Goal: Task Accomplishment & Management: Manage account settings

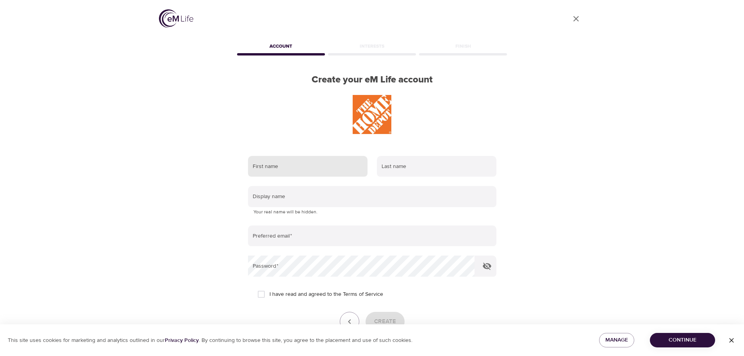
click at [312, 172] on input "text" at bounding box center [307, 166] width 119 height 21
type input "[PERSON_NAME]"
type input "Schinsky"
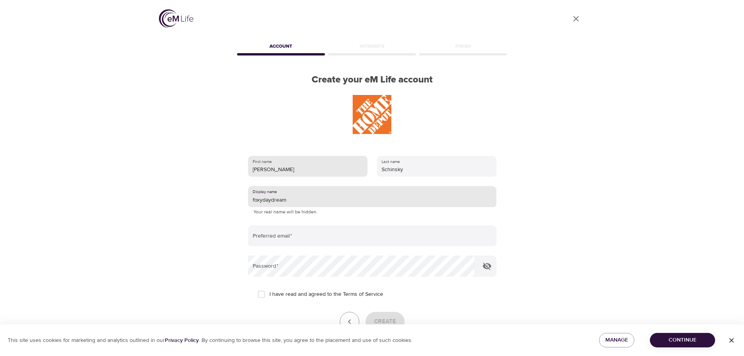
type input "foxydaydream"
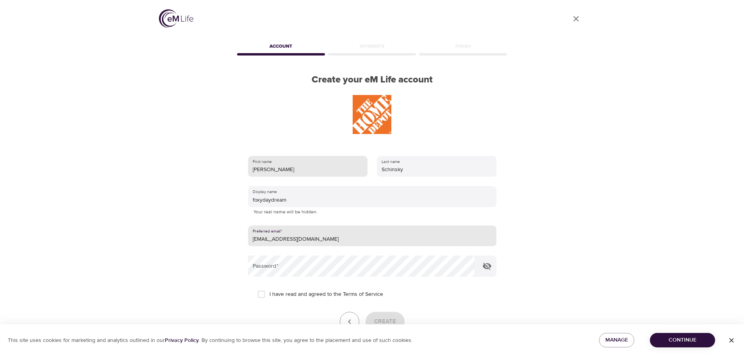
type input "[EMAIL_ADDRESS][DOMAIN_NAME]"
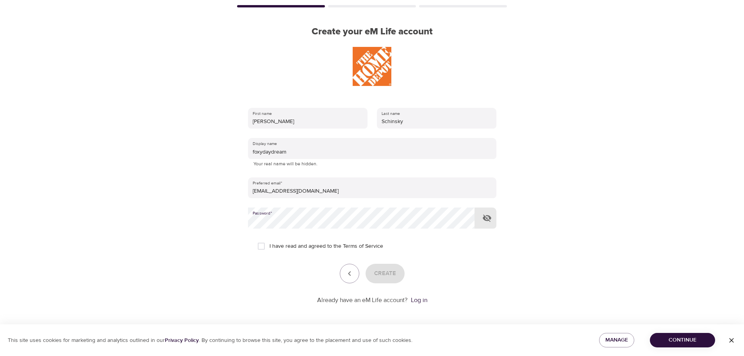
scroll to position [50, 0]
click at [300, 241] on span "I have read and agreed to the Terms of Service" at bounding box center [326, 245] width 114 height 8
click at [269, 240] on input "I have read and agreed to the Terms of Service" at bounding box center [261, 244] width 16 height 16
checkbox input "true"
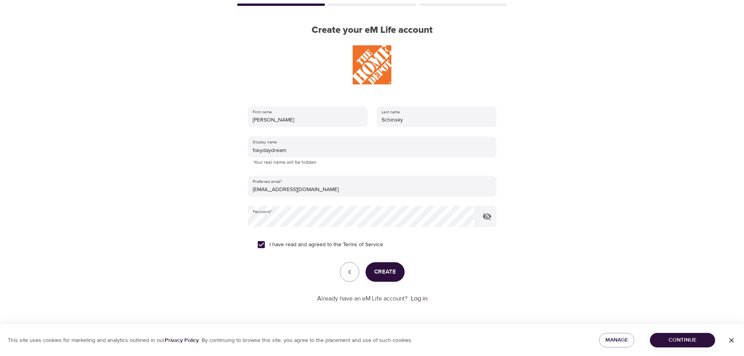
click at [380, 274] on span "Create" at bounding box center [385, 272] width 22 height 10
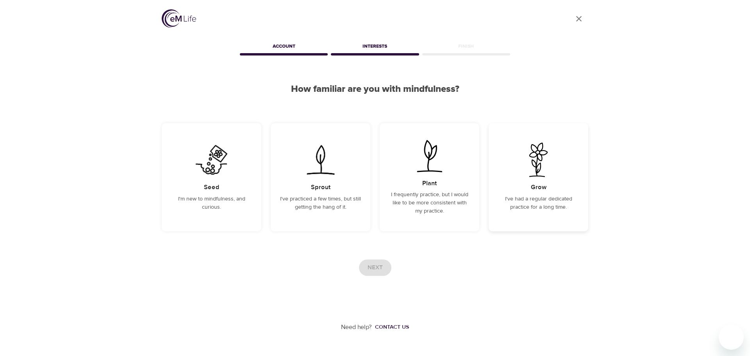
click at [545, 180] on div "Grow I've had a regular dedicated practice for a long time." at bounding box center [538, 177] width 100 height 108
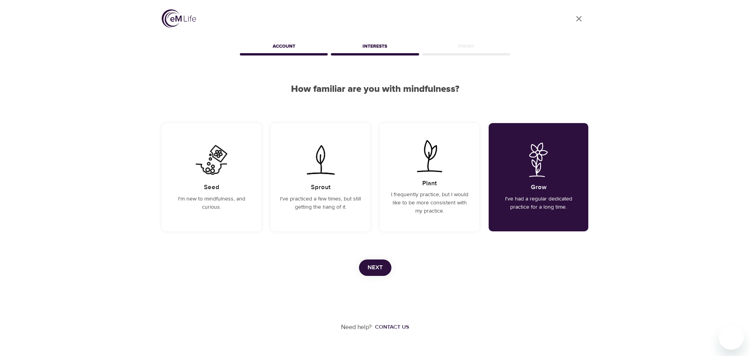
click at [379, 267] on span "Next" at bounding box center [374, 267] width 15 height 10
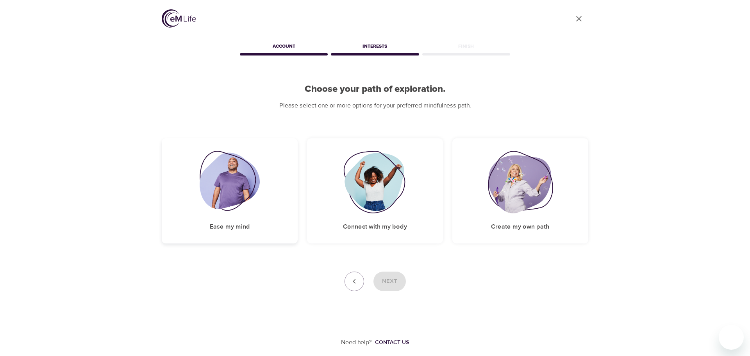
click at [274, 206] on div "Ease my mind" at bounding box center [230, 190] width 136 height 105
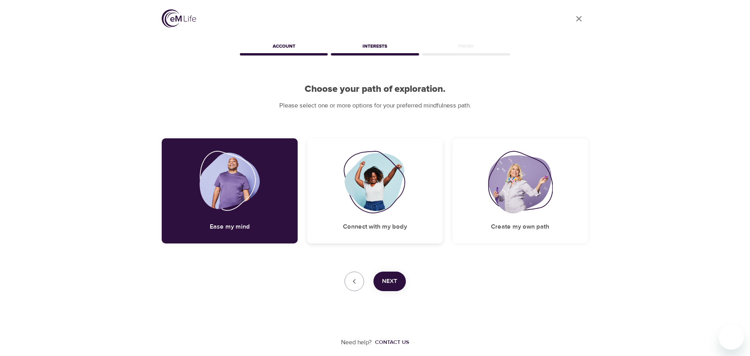
click at [411, 228] on div "Connect with my body" at bounding box center [375, 190] width 136 height 105
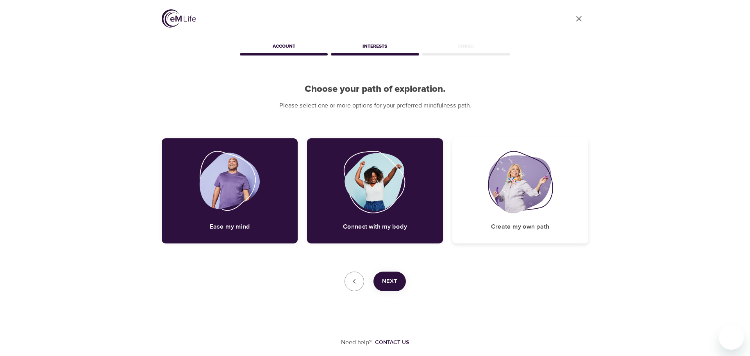
click at [501, 217] on div "Create my own path" at bounding box center [520, 190] width 136 height 105
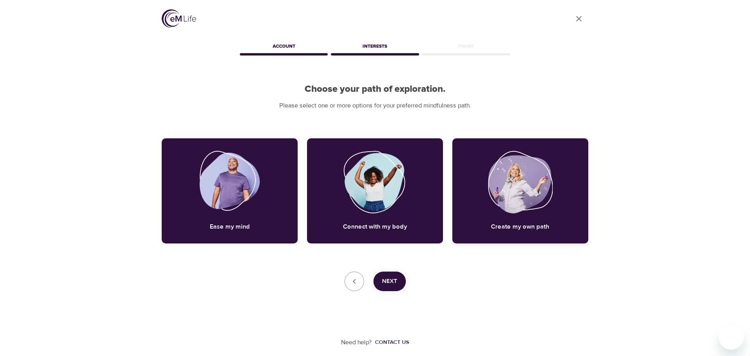
click at [494, 184] on img at bounding box center [520, 182] width 65 height 62
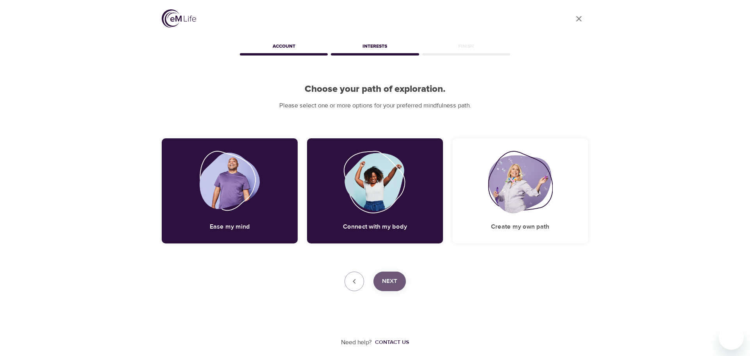
click at [385, 279] on span "Next" at bounding box center [389, 281] width 15 height 10
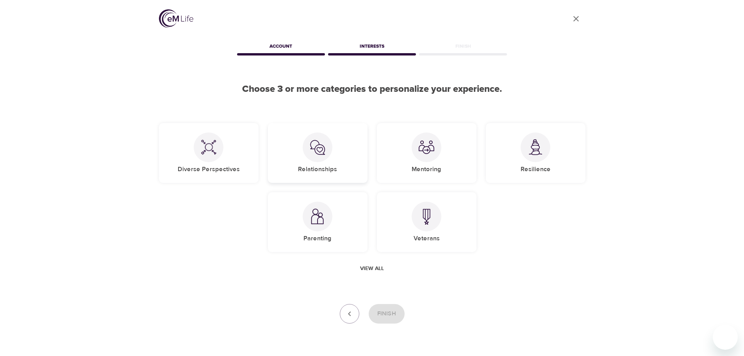
click at [323, 158] on div at bounding box center [318, 147] width 30 height 30
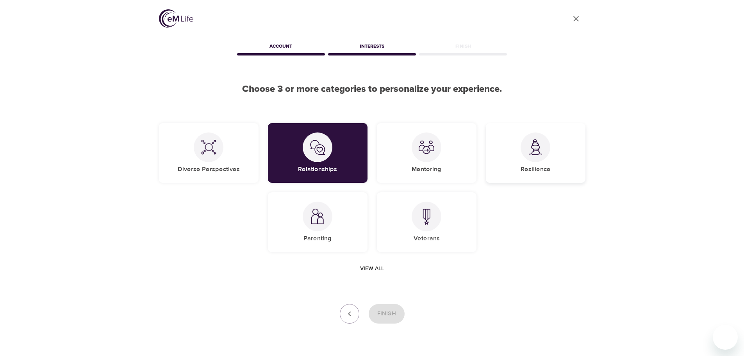
click at [531, 166] on h5 "Resilience" at bounding box center [536, 169] width 30 height 8
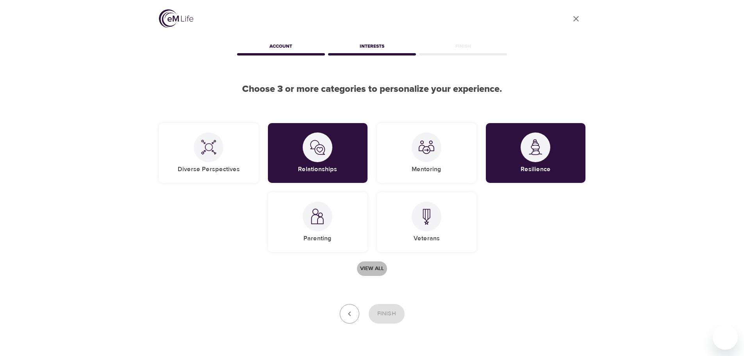
click at [366, 271] on span "View all" at bounding box center [372, 269] width 24 height 10
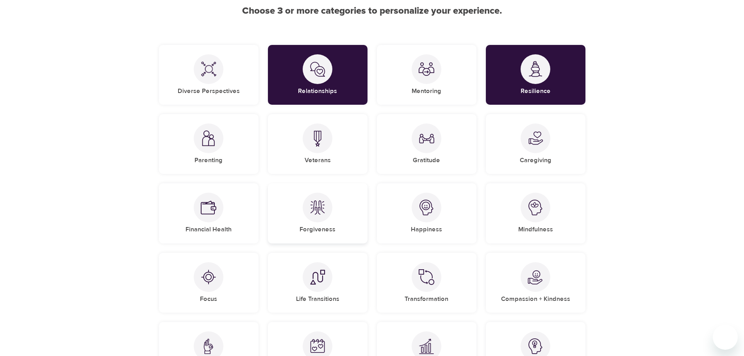
scroll to position [117, 0]
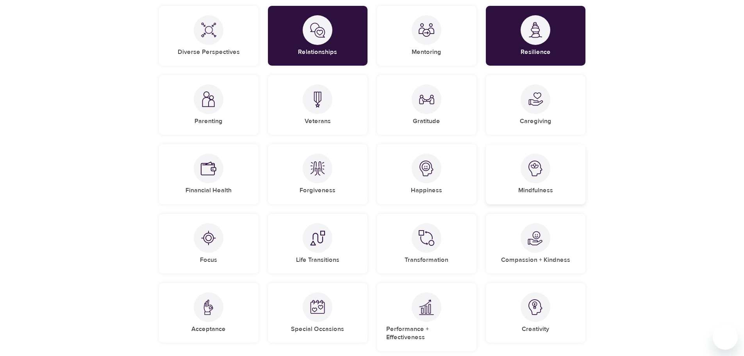
click at [531, 184] on div "Mindfulness" at bounding box center [536, 174] width 100 height 60
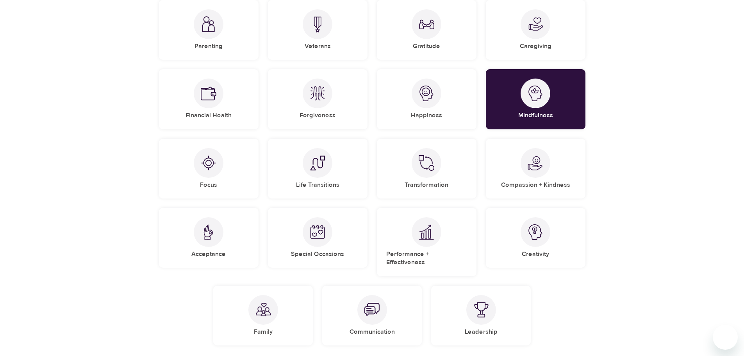
scroll to position [195, 0]
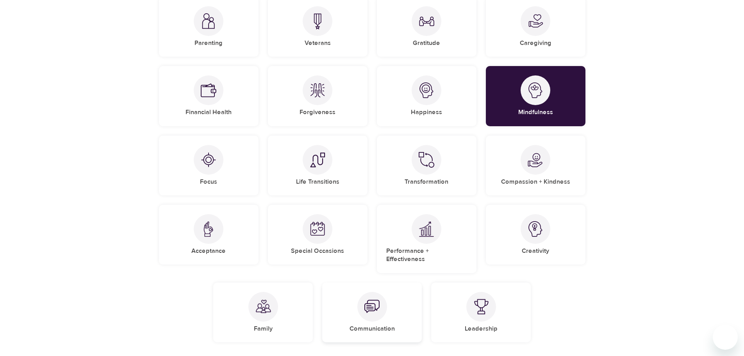
click at [367, 305] on img at bounding box center [372, 307] width 16 height 16
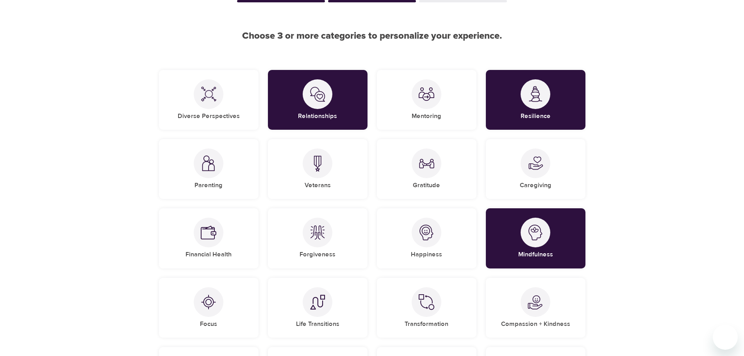
scroll to position [39, 0]
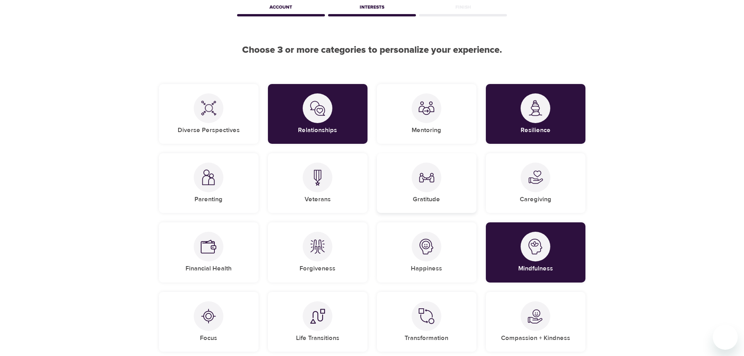
click at [405, 175] on div "Gratitude" at bounding box center [427, 183] width 100 height 60
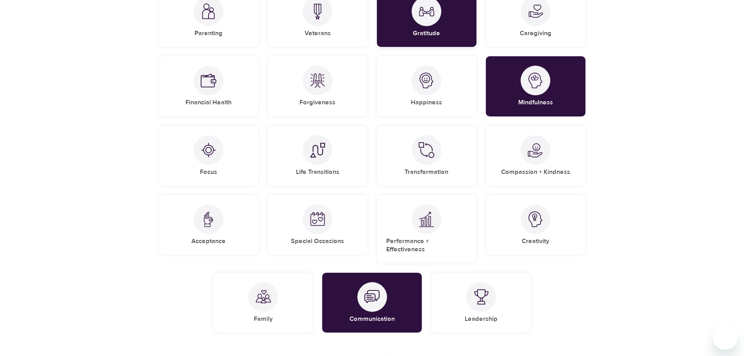
scroll to position [277, 0]
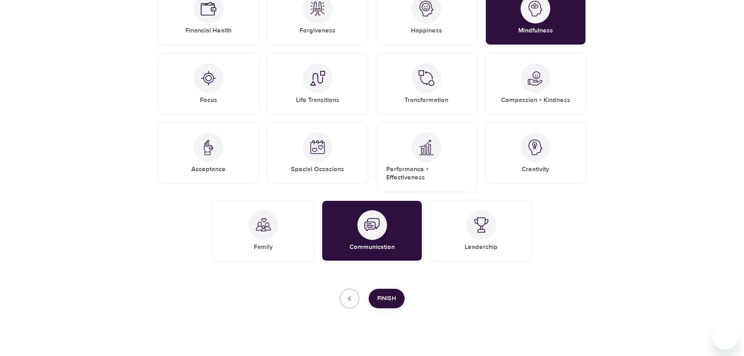
click at [389, 294] on span "Finish" at bounding box center [386, 298] width 19 height 10
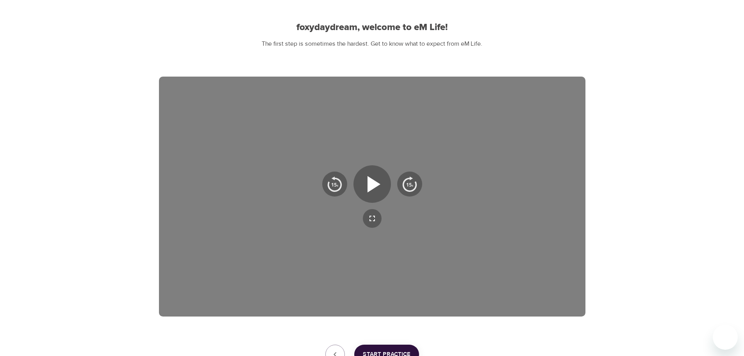
scroll to position [48, 0]
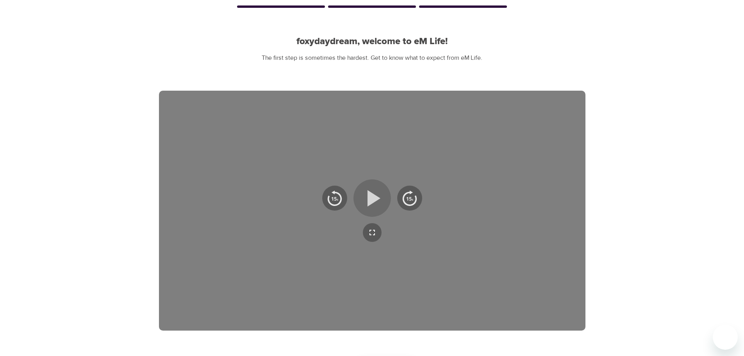
click at [363, 201] on icon "button" at bounding box center [372, 198] width 28 height 28
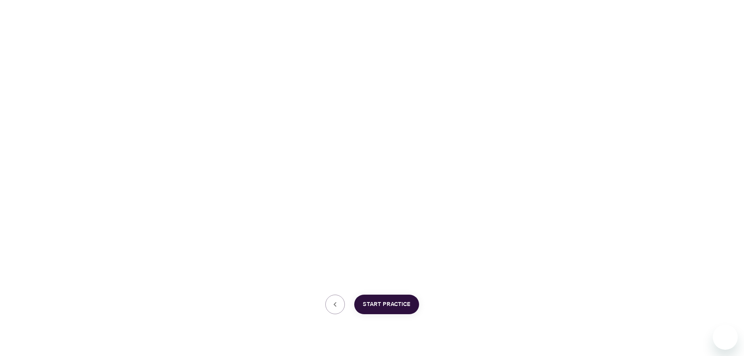
scroll to position [126, 0]
click at [406, 282] on button "Start Practice" at bounding box center [386, 290] width 65 height 20
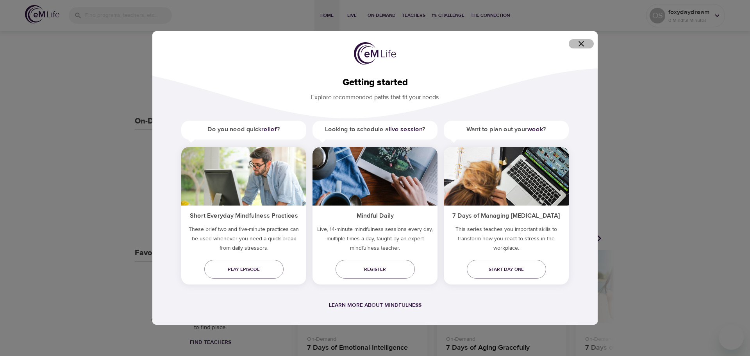
click at [580, 41] on icon "button" at bounding box center [580, 43] width 9 height 9
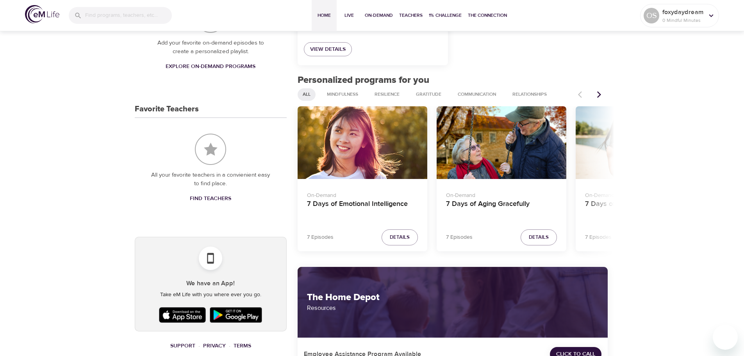
scroll to position [282, 0]
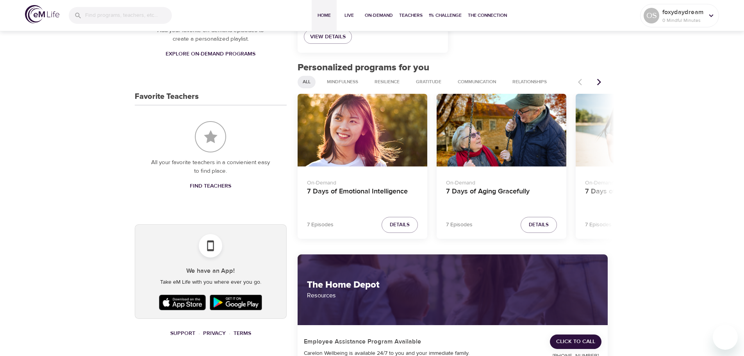
click at [599, 82] on icon "Next items" at bounding box center [599, 82] width 8 height 8
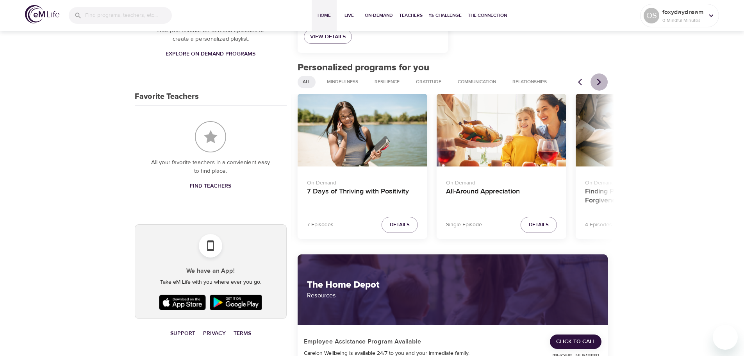
click at [599, 82] on icon "Next items" at bounding box center [599, 82] width 8 height 8
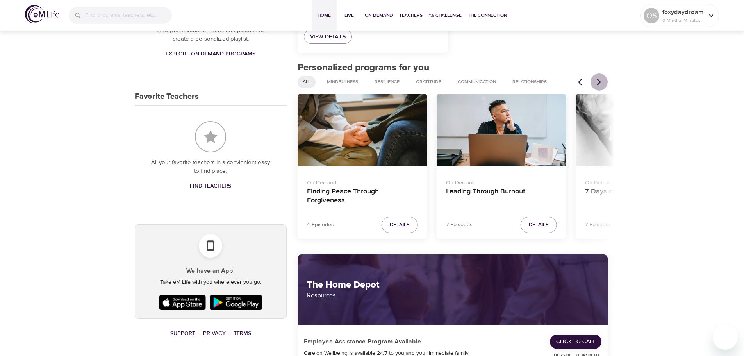
click at [599, 82] on icon "Next items" at bounding box center [599, 82] width 8 height 8
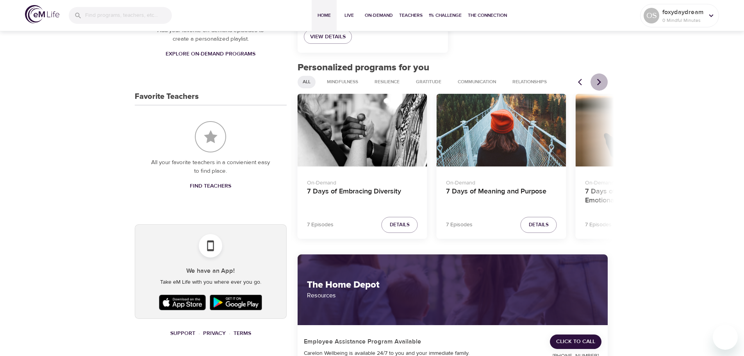
click at [599, 82] on icon "Next items" at bounding box center [599, 82] width 8 height 8
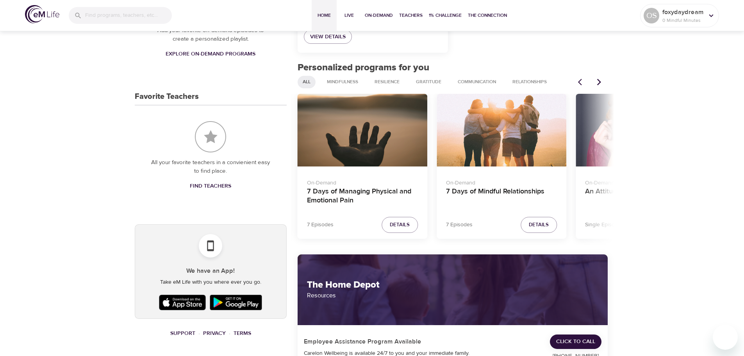
click at [599, 82] on icon "Next items" at bounding box center [599, 82] width 8 height 8
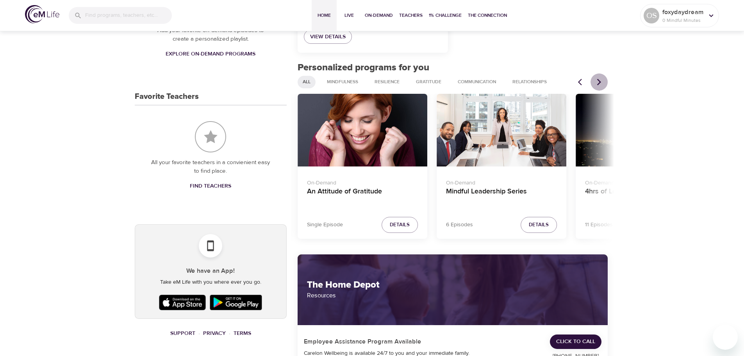
click at [599, 82] on icon "Next items" at bounding box center [599, 82] width 8 height 8
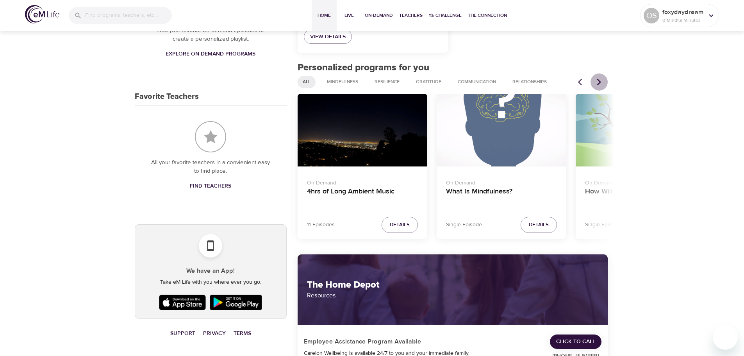
click at [599, 82] on icon "Next items" at bounding box center [599, 82] width 8 height 8
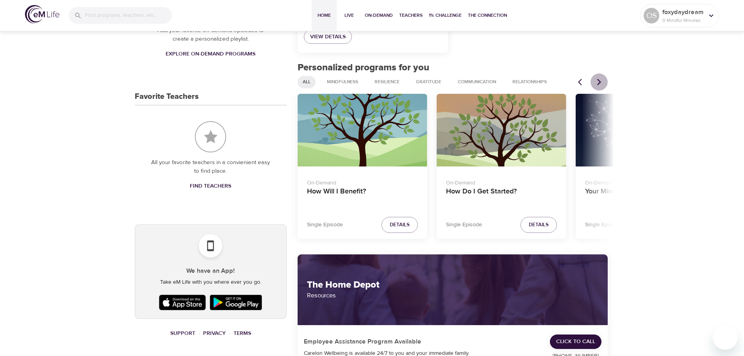
click at [599, 82] on icon "Next items" at bounding box center [599, 82] width 8 height 8
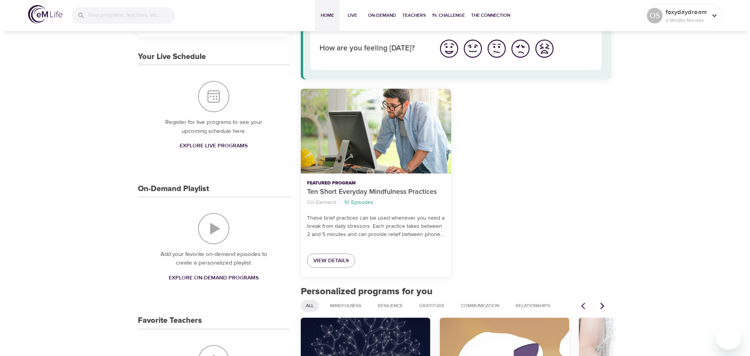
scroll to position [0, 0]
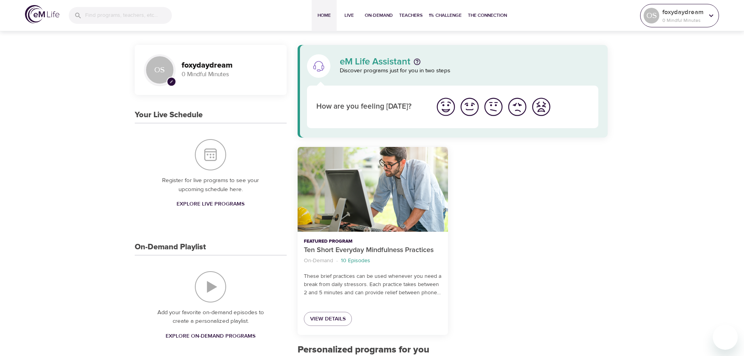
click at [693, 9] on p "foxydaydream" at bounding box center [682, 11] width 41 height 9
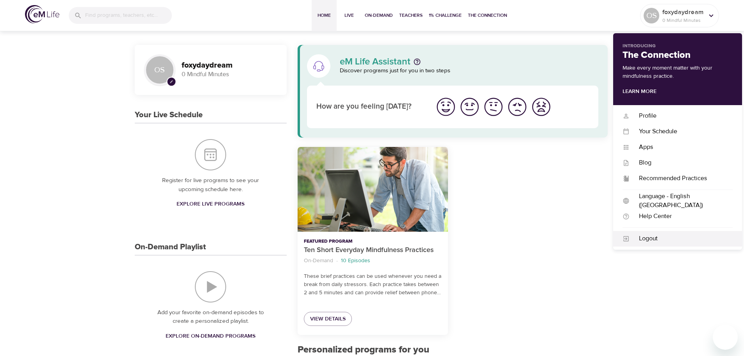
click at [672, 239] on div "Logout" at bounding box center [680, 238] width 103 height 9
